Goal: Check status

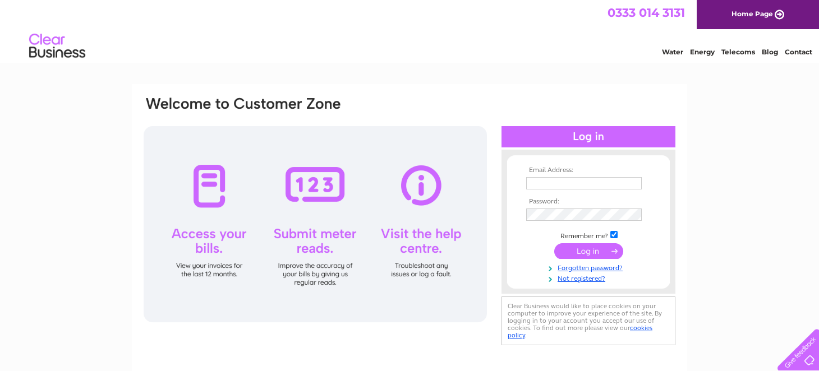
click at [555, 181] on input "text" at bounding box center [584, 183] width 116 height 12
type input "scott.barclay@lothian-vjb.gov.uk"
click at [554, 244] on input "submit" at bounding box center [588, 252] width 69 height 16
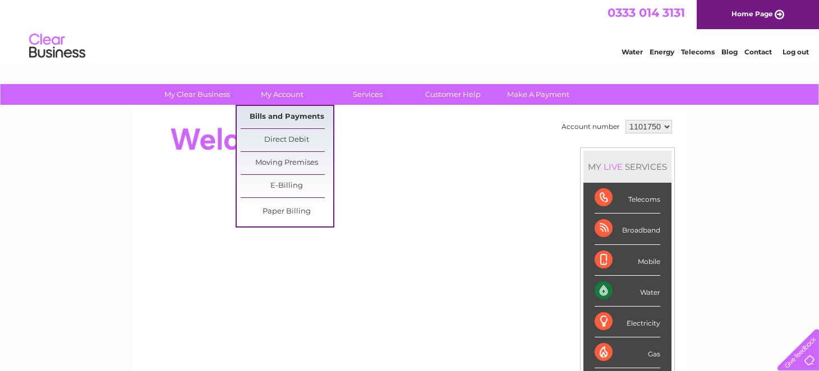
click at [292, 116] on link "Bills and Payments" at bounding box center [287, 117] width 93 height 22
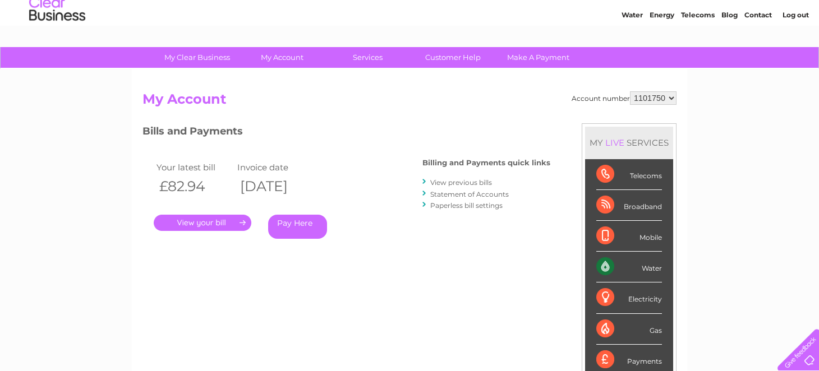
scroll to position [56, 0]
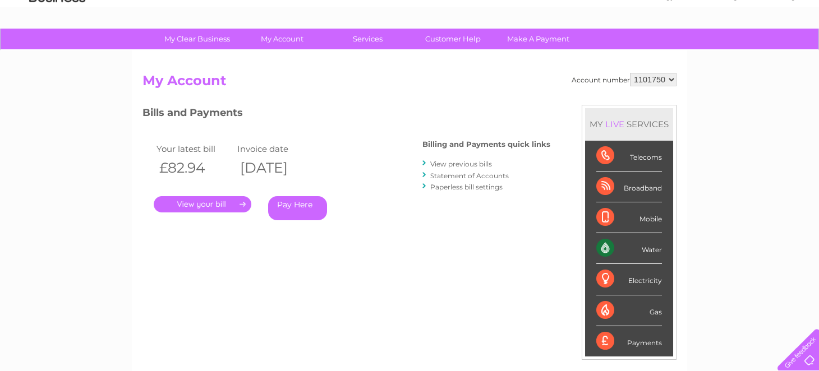
click at [462, 175] on link "Statement of Accounts" at bounding box center [469, 176] width 79 height 8
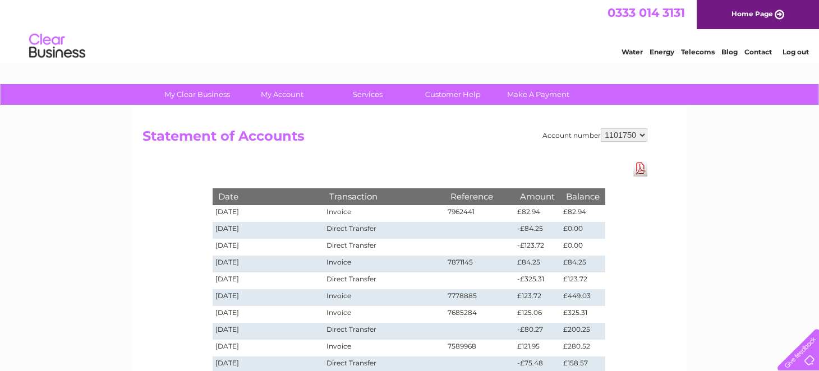
click at [798, 49] on link "Log out" at bounding box center [795, 52] width 26 height 8
